Goal: Task Accomplishment & Management: Use online tool/utility

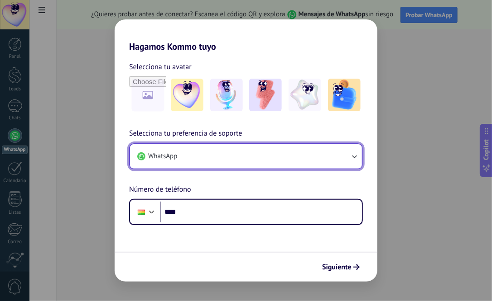
click at [211, 154] on button "WhatsApp" at bounding box center [246, 156] width 232 height 24
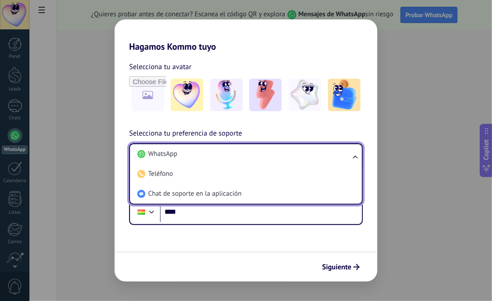
click at [211, 154] on li "WhatsApp" at bounding box center [244, 154] width 221 height 20
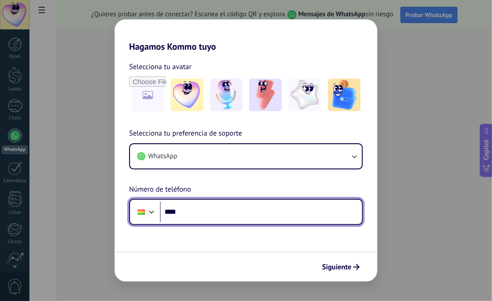
click at [200, 210] on input "****" at bounding box center [261, 212] width 202 height 21
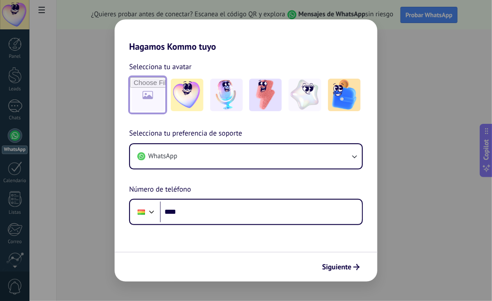
click at [162, 93] on input "file" at bounding box center [147, 94] width 35 height 35
click at [152, 105] on input "file" at bounding box center [147, 94] width 35 height 35
type input "**********"
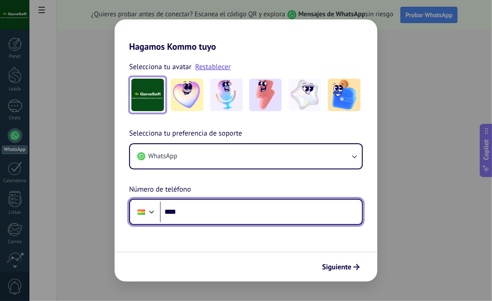
click at [210, 209] on input "****" at bounding box center [261, 212] width 202 height 21
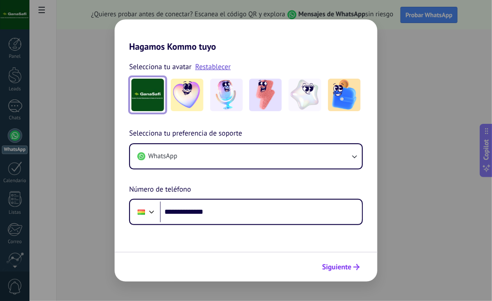
click at [344, 268] on span "Siguiente" at bounding box center [336, 267] width 29 height 6
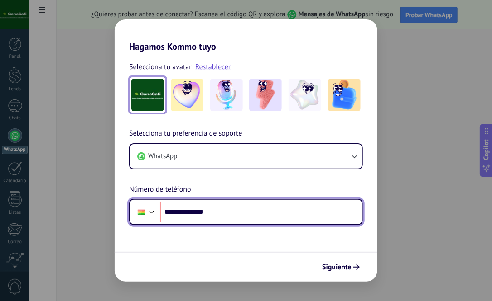
click at [148, 210] on div at bounding box center [151, 211] width 11 height 11
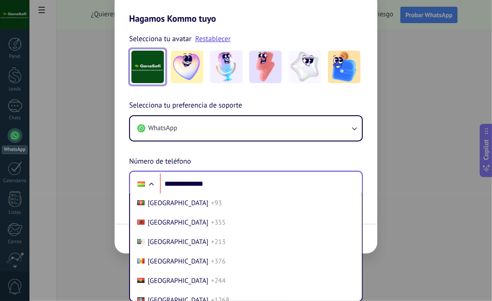
scroll to position [321, 0]
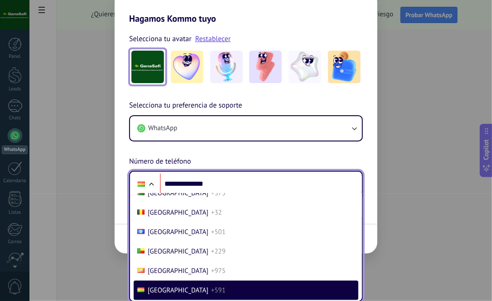
click at [211, 288] on span "+591" at bounding box center [218, 291] width 14 height 9
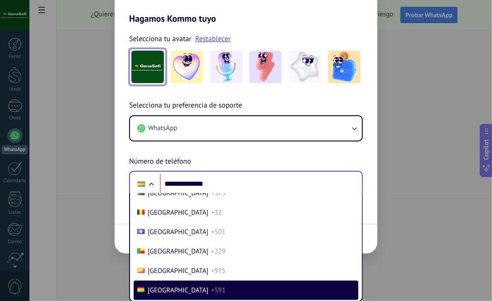
scroll to position [0, 0]
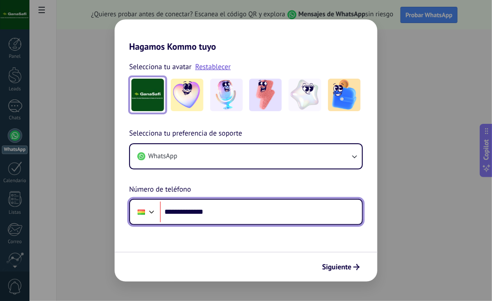
click at [230, 218] on input "**********" at bounding box center [261, 212] width 202 height 21
type input "**********"
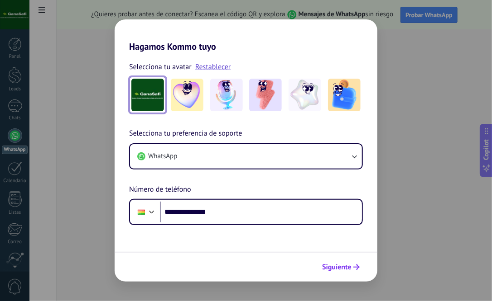
click at [348, 270] on span "Siguiente" at bounding box center [336, 267] width 29 height 6
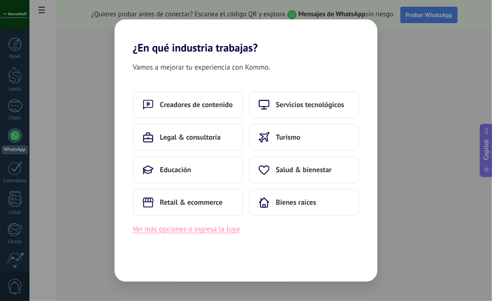
click at [217, 229] on button "Ver más opciones o ingresa la tuya" at bounding box center [186, 230] width 107 height 12
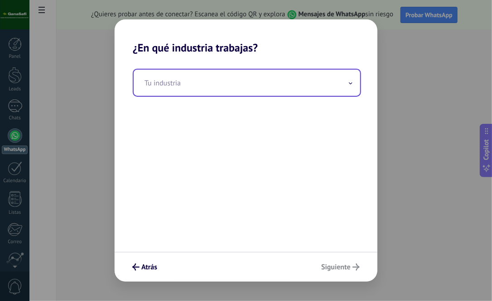
click at [235, 79] on input "text" at bounding box center [247, 83] width 226 height 26
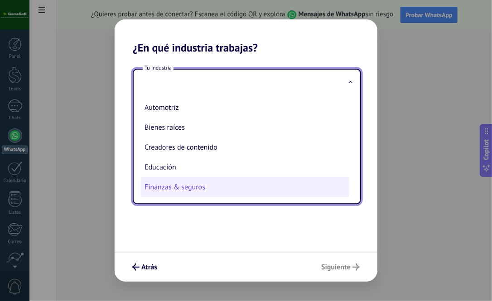
click at [225, 187] on li "Finanzas & seguros" at bounding box center [245, 187] width 208 height 20
type input "**********"
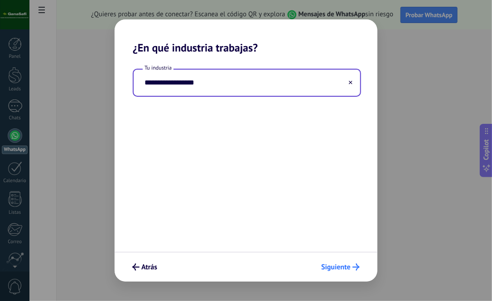
click at [347, 272] on button "Siguiente" at bounding box center [340, 267] width 47 height 15
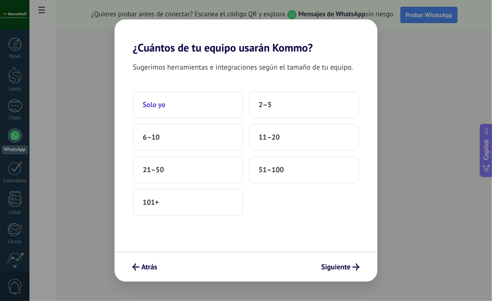
click at [192, 107] on button "Solo yo" at bounding box center [188, 104] width 110 height 27
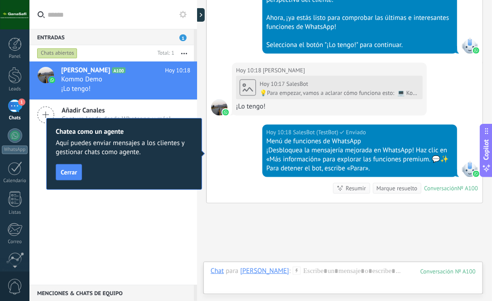
scroll to position [482, 0]
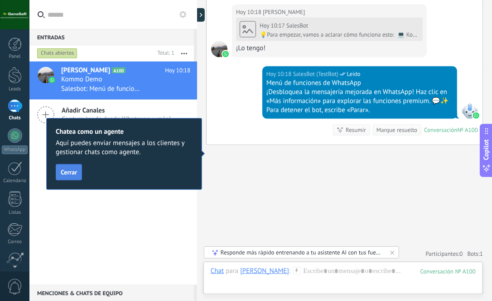
click at [71, 175] on span "Cerrar" at bounding box center [69, 172] width 16 height 6
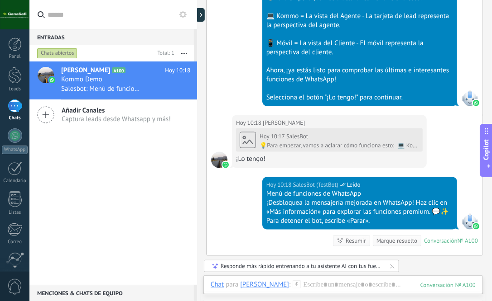
scroll to position [359, 0]
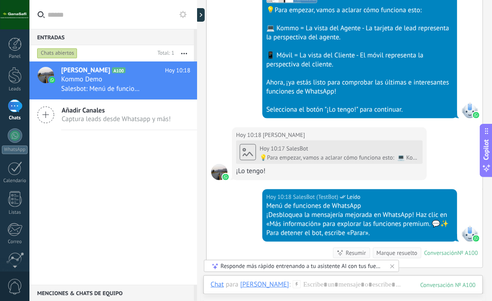
click at [372, 266] on div "Responde más rápido entrenando a tu asistente AI con tus fuentes de datos" at bounding box center [301, 267] width 163 height 8
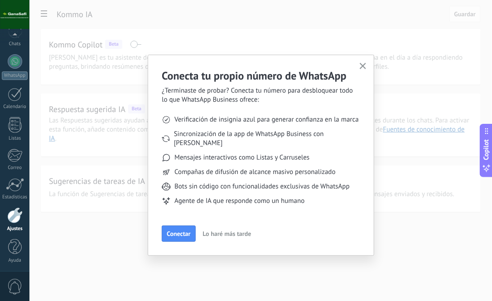
click at [362, 66] on icon "button" at bounding box center [362, 66] width 7 height 7
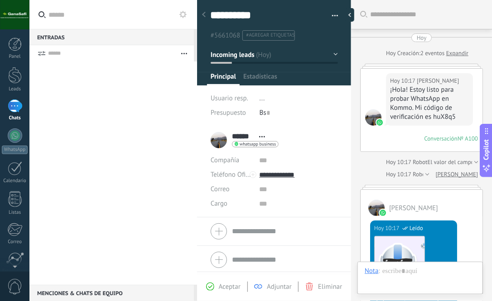
scroll to position [663, 0]
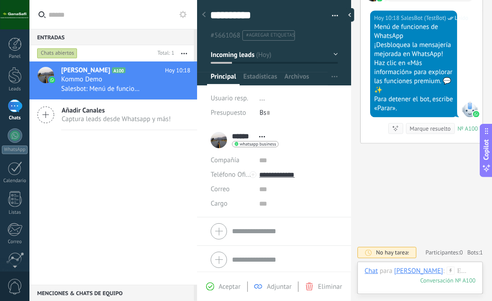
click at [225, 236] on div at bounding box center [273, 231] width 127 height 23
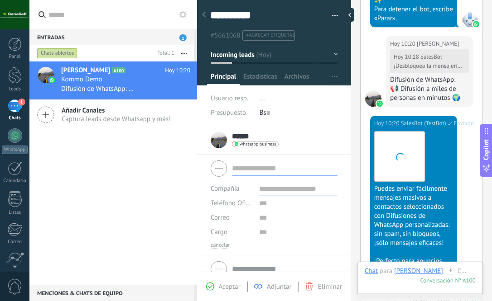
scroll to position [924, 0]
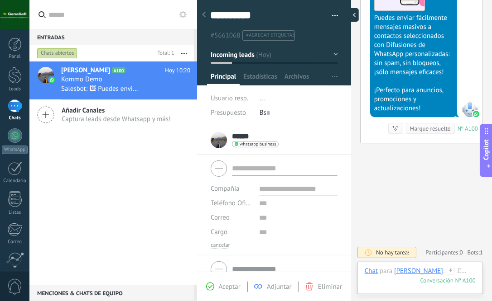
click at [347, 13] on div at bounding box center [352, 15] width 14 height 14
type textarea "**********"
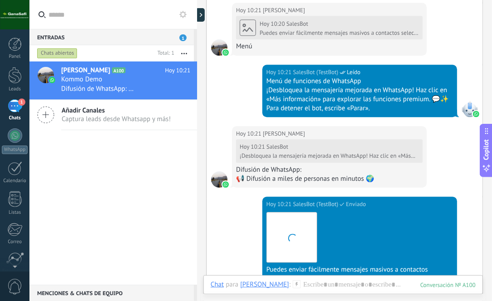
scroll to position [934, 0]
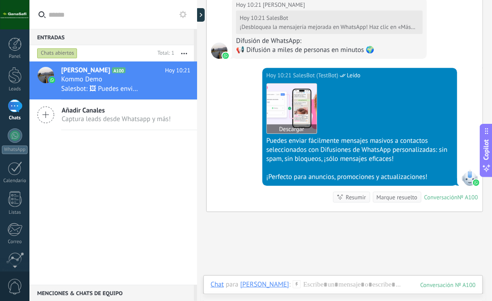
click at [287, 103] on img at bounding box center [292, 109] width 50 height 50
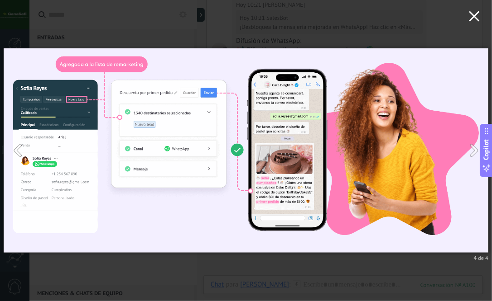
click at [469, 11] on button "button" at bounding box center [473, 17] width 35 height 35
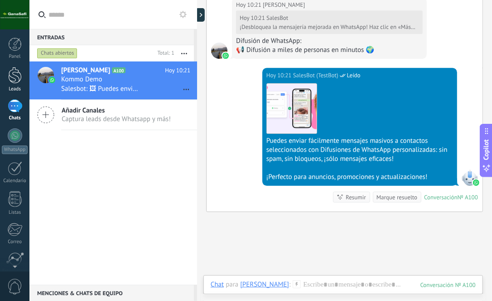
click at [11, 74] on div at bounding box center [15, 75] width 14 height 17
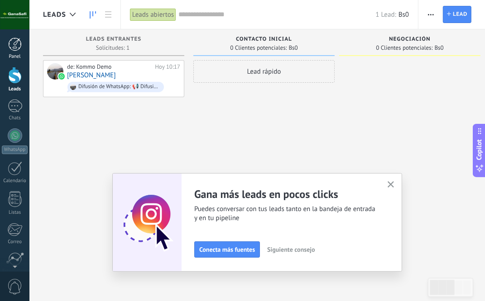
click at [12, 48] on div at bounding box center [15, 45] width 14 height 14
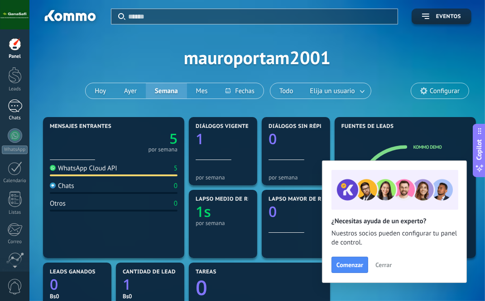
click at [17, 115] on div "Chats" at bounding box center [15, 118] width 26 height 6
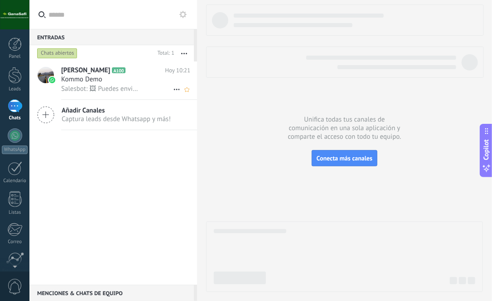
click at [123, 96] on div "[PERSON_NAME] A100 [DATE] 10:21 Kommo Demo Salesbot: 🖼 Puedes enviar fácilmente…" at bounding box center [129, 81] width 136 height 38
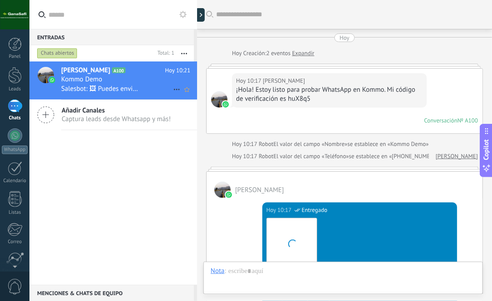
scroll to position [922, 0]
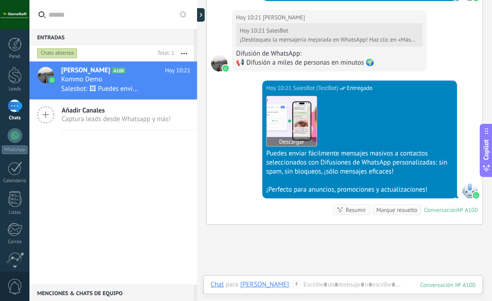
click at [284, 119] on img at bounding box center [292, 121] width 50 height 50
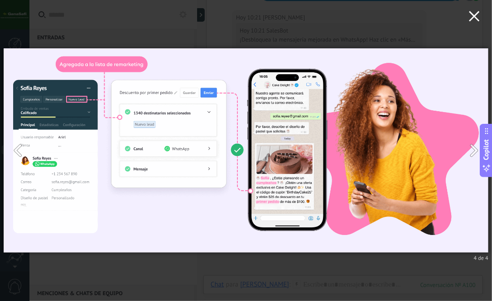
click at [475, 15] on use "button" at bounding box center [474, 16] width 10 height 10
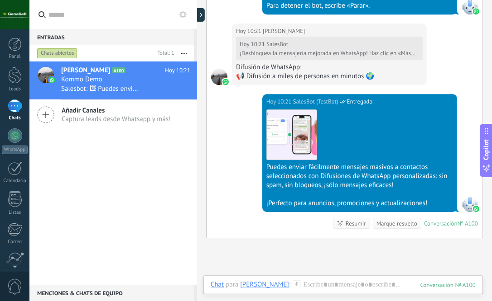
scroll to position [907, 0]
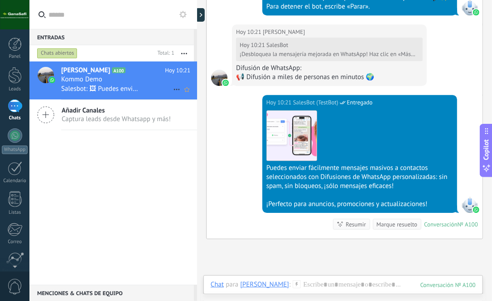
click at [141, 85] on h3 "Salesbot: 🖼 Puedes enviar fácilmente mensajes masivos a contactos seleccionados…" at bounding box center [103, 89] width 84 height 9
click at [174, 90] on icon at bounding box center [176, 89] width 11 height 11
click at [146, 86] on div at bounding box center [246, 150] width 492 height 301
click at [185, 53] on icon "button" at bounding box center [184, 53] width 6 height 1
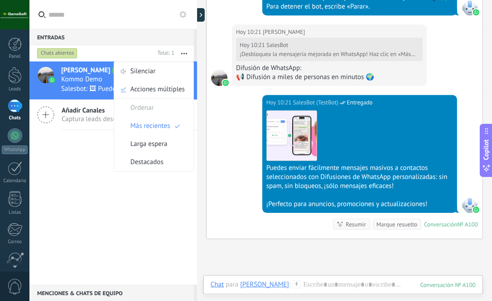
click at [185, 53] on icon "button" at bounding box center [184, 53] width 6 height 1
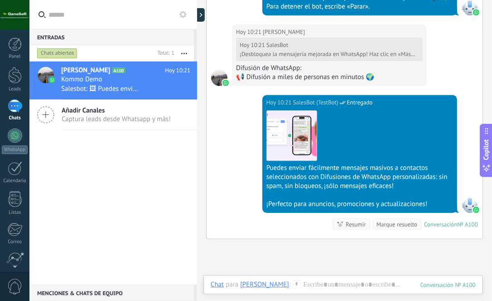
click at [185, 53] on icon "button" at bounding box center [184, 53] width 6 height 1
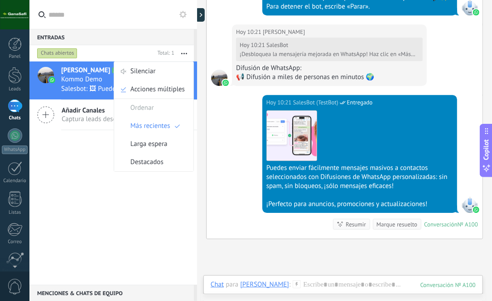
click at [181, 55] on button "button" at bounding box center [183, 53] width 19 height 16
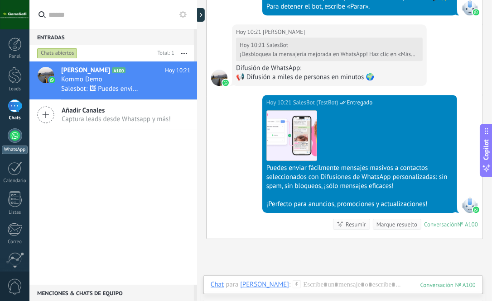
click at [14, 137] on div at bounding box center [15, 136] width 14 height 14
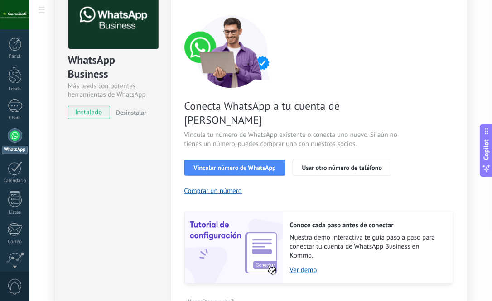
scroll to position [43, 0]
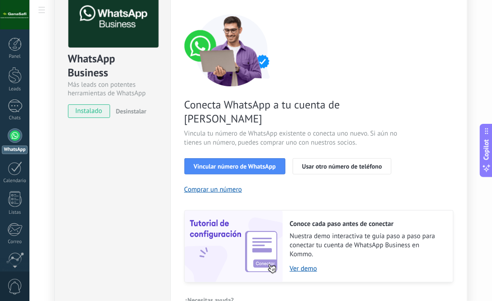
click at [96, 109] on span "instalado" at bounding box center [88, 112] width 41 height 14
click at [26, 115] on link "1 Chats" at bounding box center [14, 111] width 29 height 22
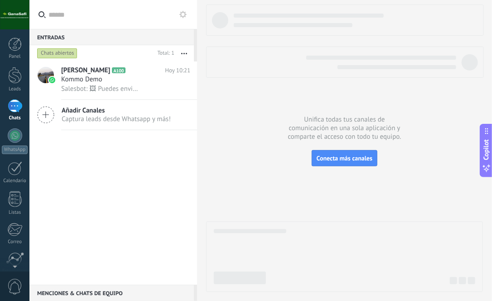
click at [110, 10] on input "text" at bounding box center [117, 14] width 139 height 29
click at [14, 49] on div at bounding box center [15, 45] width 14 height 14
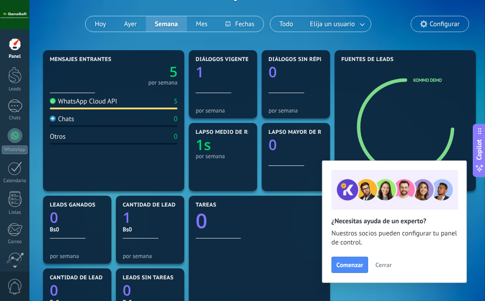
scroll to position [66, 0]
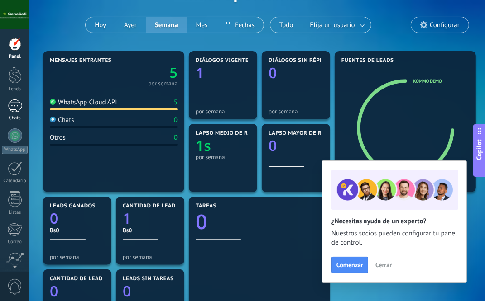
click at [15, 106] on div "1" at bounding box center [15, 106] width 14 height 13
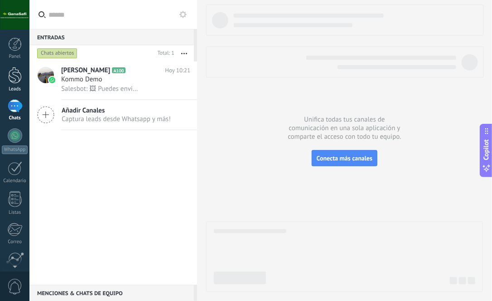
click at [14, 83] on div at bounding box center [15, 75] width 14 height 17
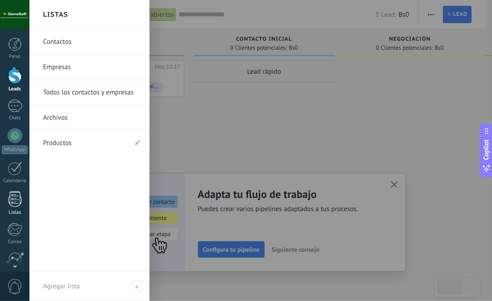
click at [11, 198] on div at bounding box center [15, 199] width 14 height 16
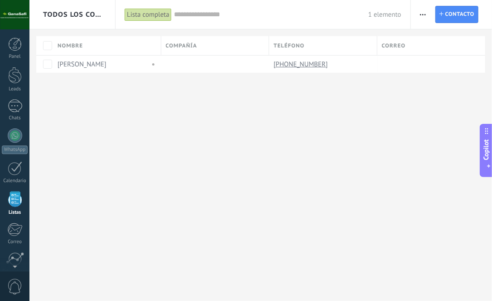
scroll to position [56, 0]
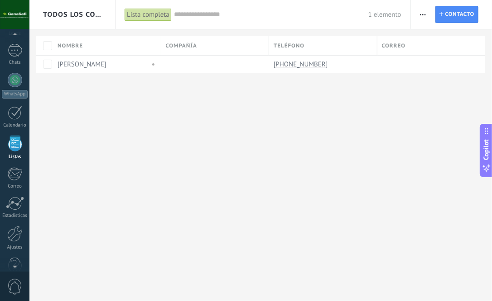
click at [187, 13] on input "text" at bounding box center [271, 15] width 194 height 10
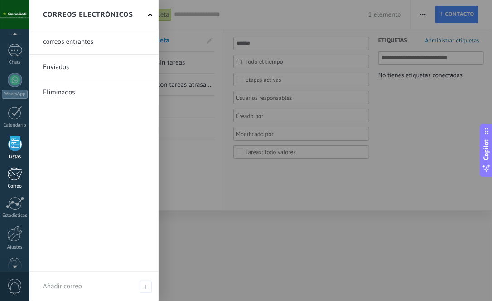
click at [11, 180] on div at bounding box center [14, 174] width 15 height 14
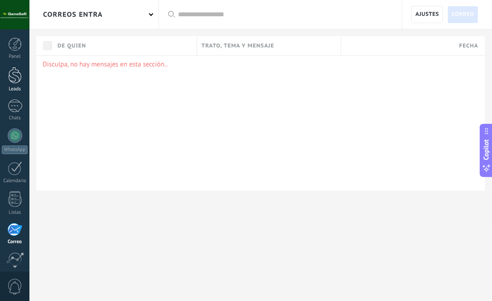
click at [19, 73] on div at bounding box center [15, 75] width 14 height 17
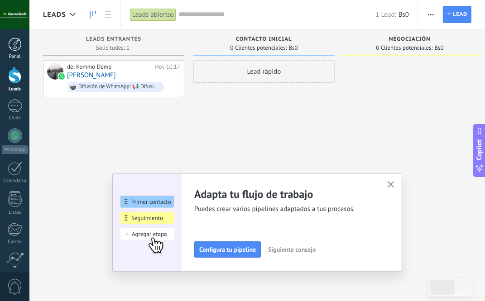
click at [18, 50] on div at bounding box center [15, 45] width 14 height 14
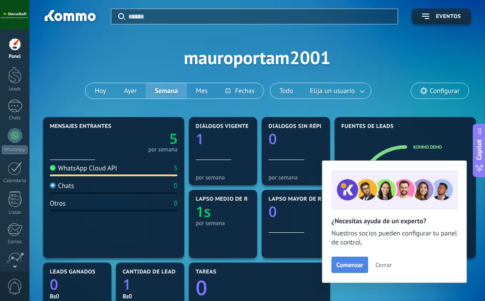
click at [355, 268] on span "Comenzar" at bounding box center [349, 265] width 27 height 6
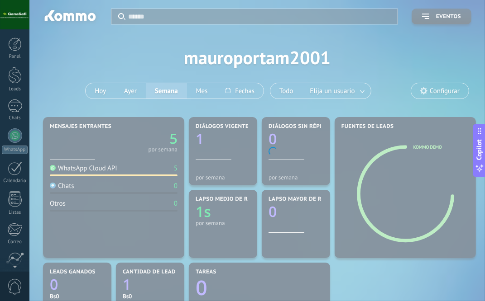
scroll to position [74, 0]
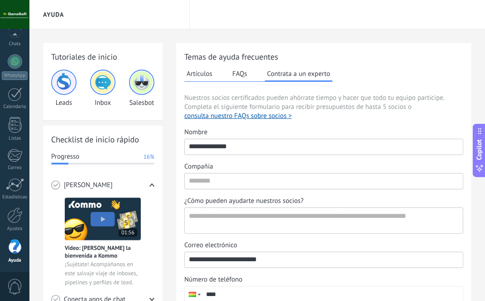
click at [205, 75] on button "Artículos" at bounding box center [199, 74] width 30 height 14
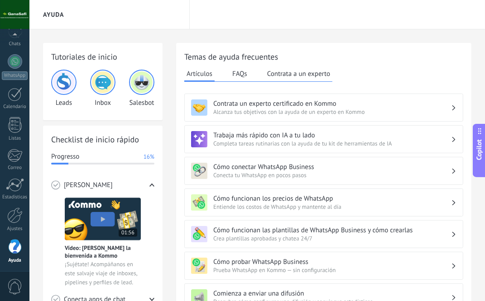
click at [225, 174] on span "Conecta tu WhatsApp en pocos pasos" at bounding box center [332, 176] width 238 height 8
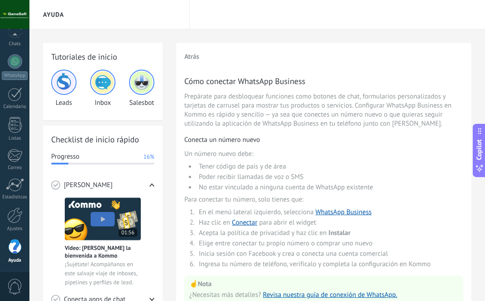
click at [65, 82] on img at bounding box center [64, 83] width 22 height 22
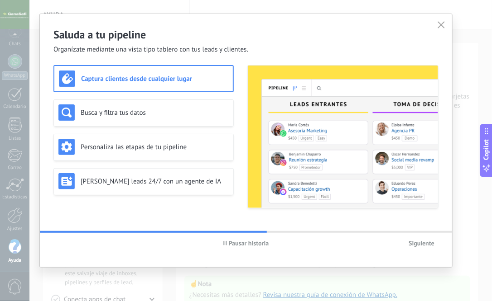
click at [198, 86] on div "Captura clientes desde cualquier lugar" at bounding box center [143, 79] width 169 height 16
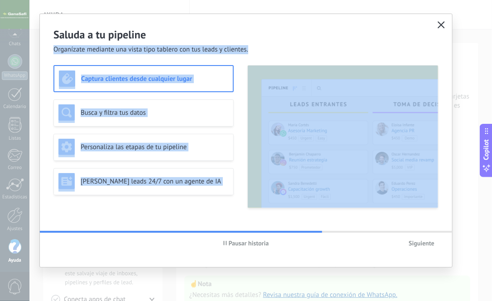
drag, startPoint x: 434, startPoint y: 27, endPoint x: 441, endPoint y: 26, distance: 7.4
click at [441, 26] on div "Saluda a tu pipeline Organízate mediante una vista tipo tablero con tus leads y…" at bounding box center [246, 141] width 412 height 254
click at [441, 26] on icon "button" at bounding box center [440, 24] width 7 height 7
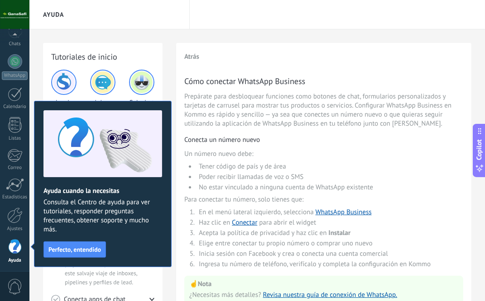
click at [12, 82] on div "Panel Leads 1 Chats WhatsApp Clientes" at bounding box center [14, 118] width 29 height 310
click at [11, 93] on div at bounding box center [15, 94] width 14 height 14
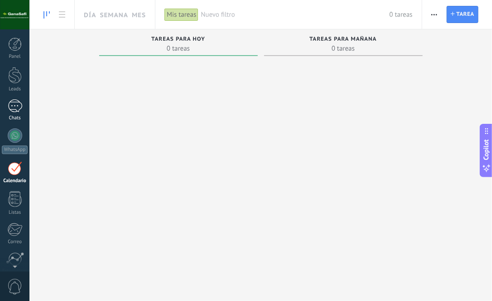
click at [11, 111] on div "1" at bounding box center [15, 106] width 14 height 13
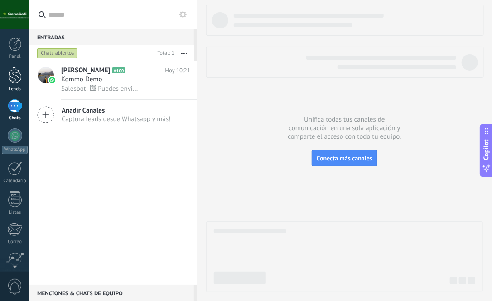
click at [11, 80] on div at bounding box center [15, 75] width 14 height 17
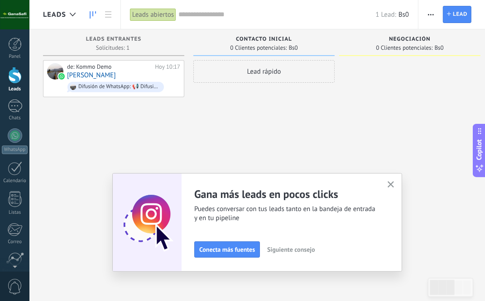
click at [392, 187] on use "button" at bounding box center [390, 185] width 7 height 7
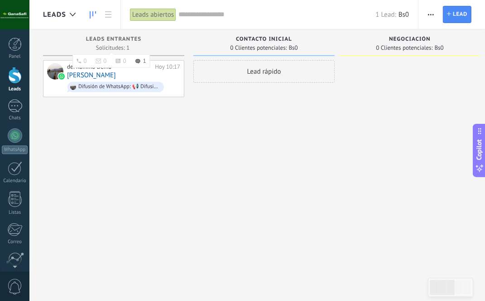
click at [150, 45] on div "Solicitudes: 1 0 0 0 1 0 0 0 1" at bounding box center [114, 48] width 132 height 8
click at [257, 72] on div "Lead rápido" at bounding box center [263, 71] width 141 height 23
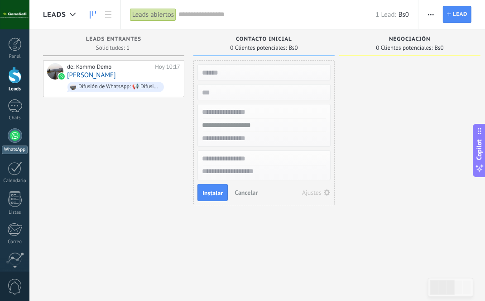
click at [19, 143] on link "WhatsApp" at bounding box center [14, 142] width 29 height 26
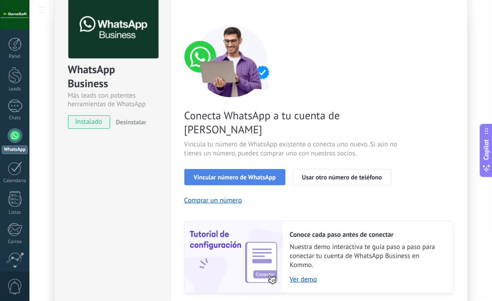
scroll to position [32, 0]
click at [235, 175] on span "Vincular número de WhatsApp" at bounding box center [235, 178] width 82 height 6
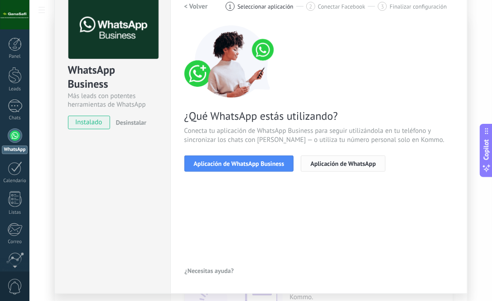
click at [310, 165] on span "Aplicación de WhatsApp" at bounding box center [342, 164] width 65 height 6
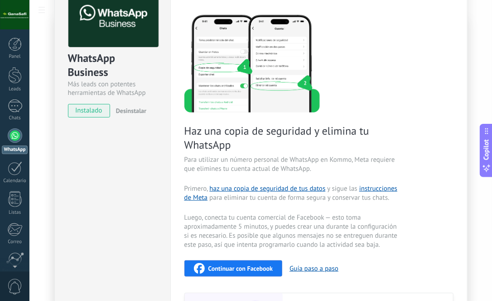
scroll to position [42, 0]
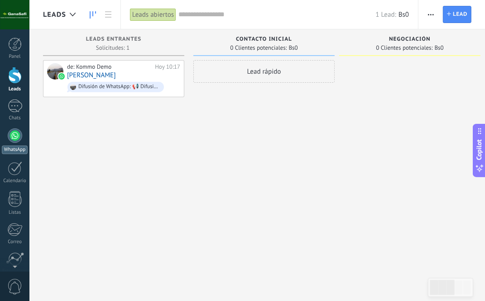
click at [5, 143] on link "WhatsApp" at bounding box center [14, 142] width 29 height 26
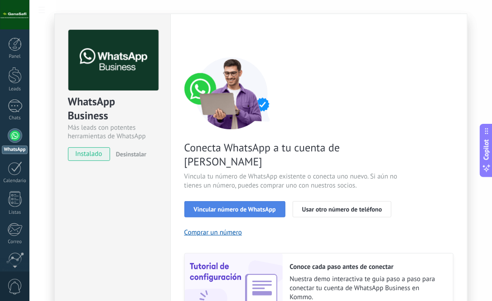
click at [216, 206] on span "Vincular número de WhatsApp" at bounding box center [235, 209] width 82 height 6
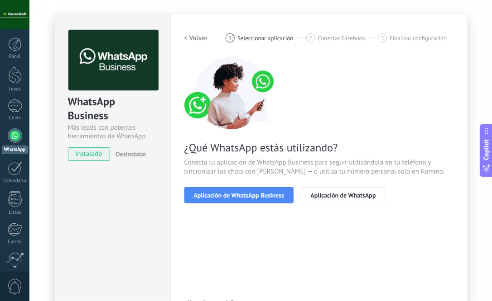
click at [216, 195] on span "Aplicación de WhatsApp Business" at bounding box center [239, 195] width 91 height 6
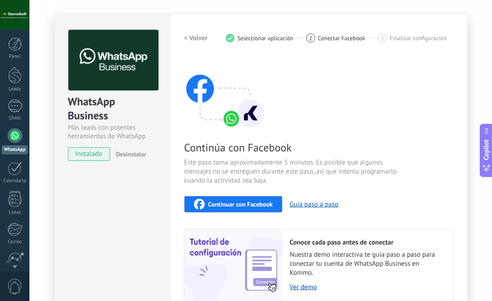
click at [184, 38] on h2 "< Volver" at bounding box center [196, 38] width 24 height 9
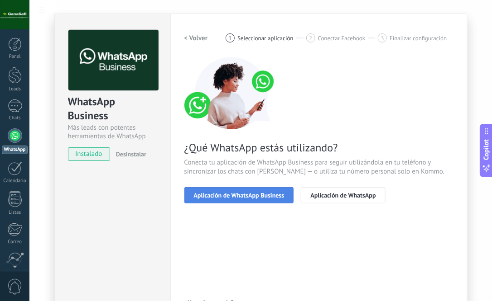
click at [238, 192] on span "Aplicación de WhatsApp Business" at bounding box center [239, 195] width 91 height 6
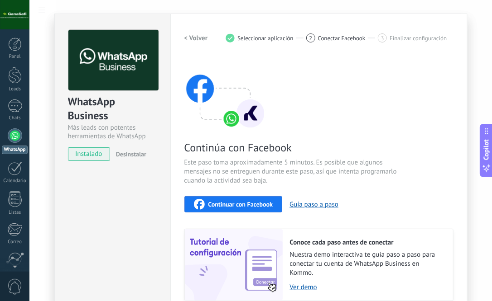
click at [230, 206] on span "Continuar con Facebook" at bounding box center [240, 204] width 65 height 6
click at [132, 156] on span "Desinstalar" at bounding box center [131, 154] width 30 height 8
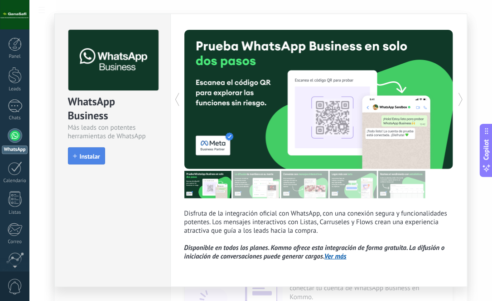
click at [76, 154] on span "Instalar" at bounding box center [86, 156] width 27 height 6
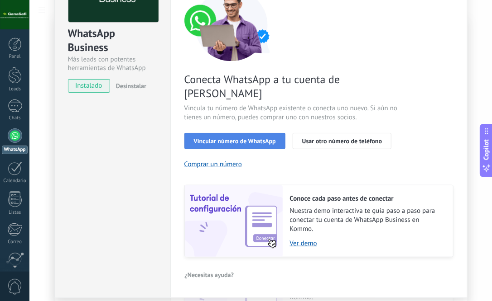
scroll to position [21, 0]
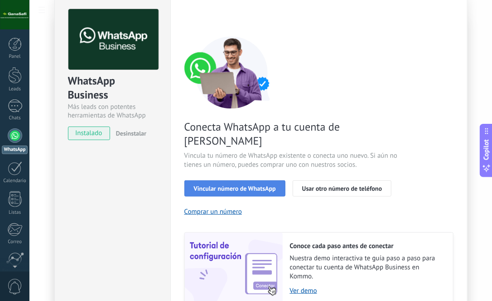
click at [229, 182] on button "Vincular número de WhatsApp" at bounding box center [234, 189] width 101 height 16
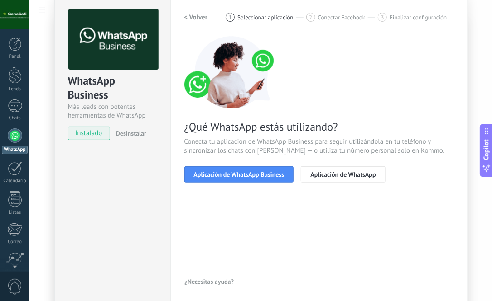
click at [189, 18] on h2 "< Volver" at bounding box center [196, 17] width 24 height 9
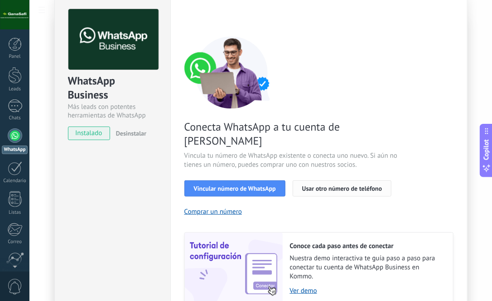
click at [323, 186] on span "Usar otro número de teléfono" at bounding box center [342, 189] width 80 height 6
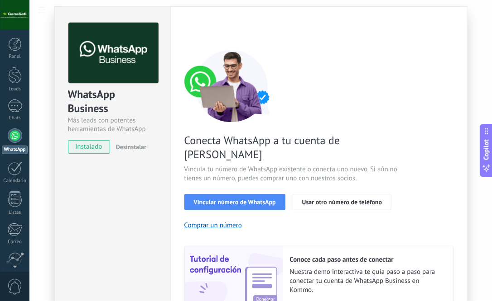
scroll to position [7, 0]
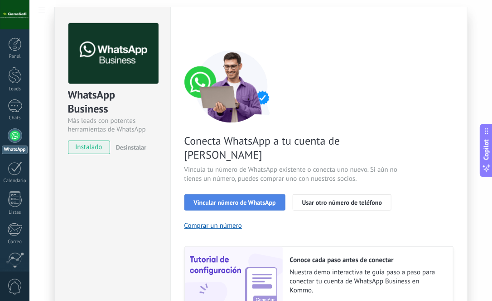
click at [229, 200] on span "Vincular número de WhatsApp" at bounding box center [235, 203] width 82 height 6
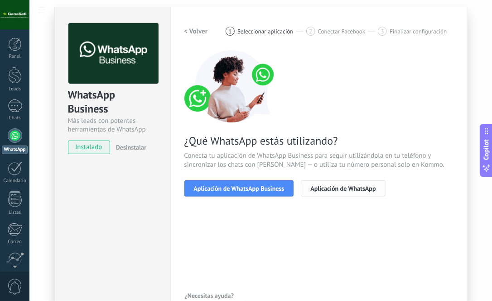
click at [313, 188] on span "Aplicación de WhatsApp" at bounding box center [342, 189] width 65 height 6
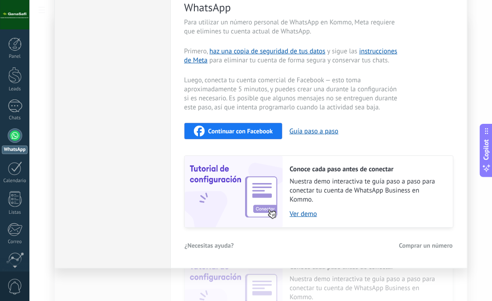
scroll to position [0, 0]
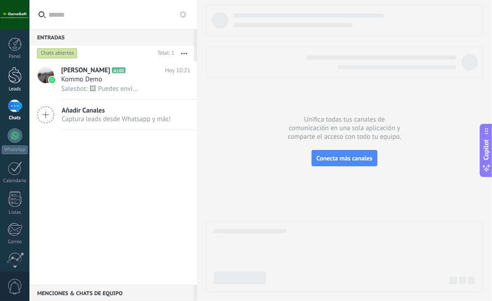
click at [16, 76] on div at bounding box center [15, 75] width 14 height 17
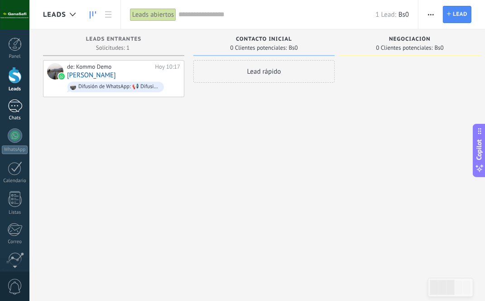
click at [16, 109] on div "1" at bounding box center [15, 106] width 14 height 13
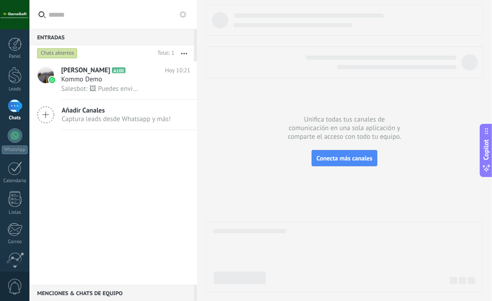
click at [44, 116] on icon at bounding box center [45, 114] width 17 height 17
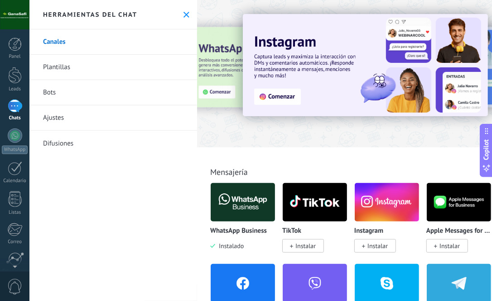
click at [118, 64] on link "Plantillas" at bounding box center [112, 67] width 167 height 25
